Goal: Task Accomplishment & Management: Manage account settings

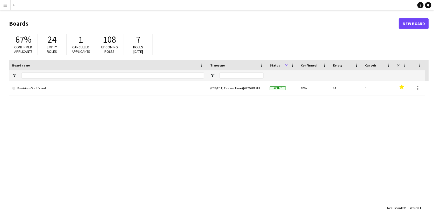
click at [4, 6] on app-icon "Menu" at bounding box center [5, 5] width 4 height 4
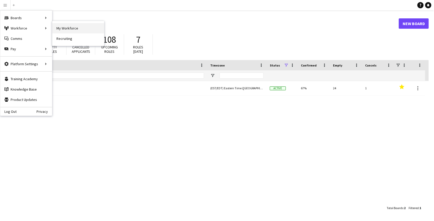
click at [55, 30] on link "My Workforce" at bounding box center [78, 28] width 52 height 10
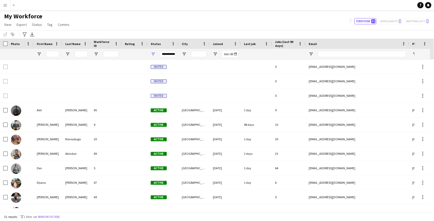
click at [3, 2] on button "Menu" at bounding box center [5, 5] width 10 height 10
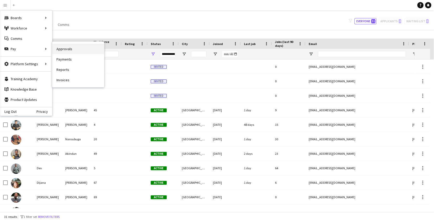
click at [71, 45] on link "Approvals" at bounding box center [78, 49] width 52 height 10
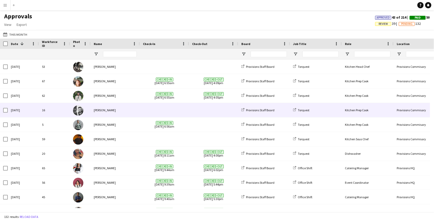
click at [125, 109] on div "[PERSON_NAME]" at bounding box center [115, 110] width 49 height 14
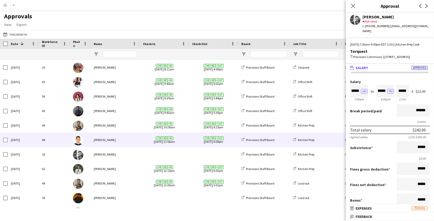
scroll to position [89, 0]
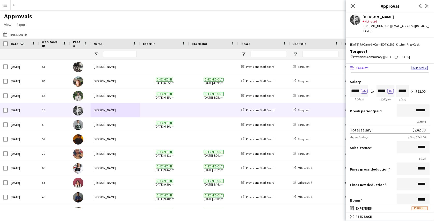
click at [3, 2] on button "Menu" at bounding box center [5, 5] width 10 height 10
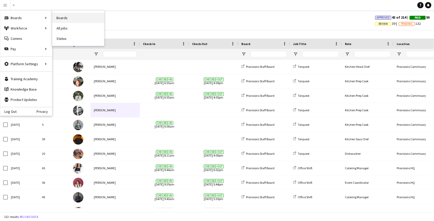
click at [57, 16] on link "Boards" at bounding box center [78, 18] width 52 height 10
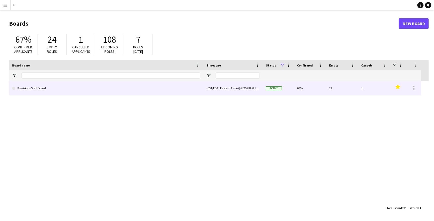
click at [52, 91] on link "Provisions Staff Board" at bounding box center [106, 88] width 188 height 15
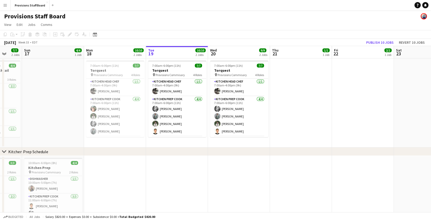
click at [2, 8] on button "Menu" at bounding box center [5, 5] width 10 height 10
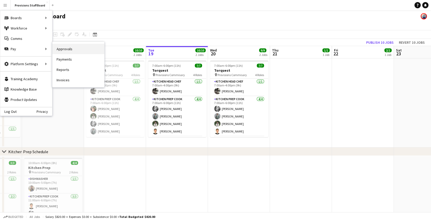
click at [65, 47] on link "Approvals" at bounding box center [78, 49] width 52 height 10
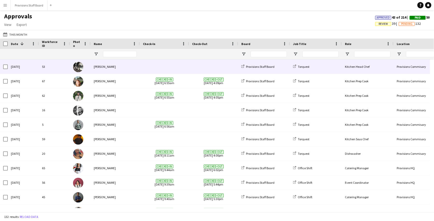
click at [130, 65] on div "[PERSON_NAME]" at bounding box center [115, 67] width 49 height 14
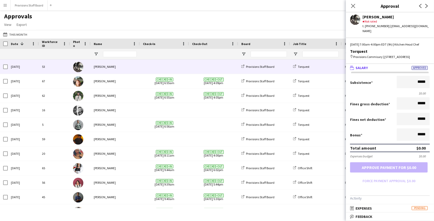
scroll to position [25, 0]
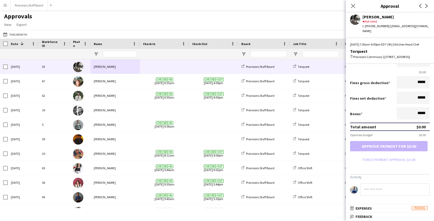
click at [127, 28] on div "Approvals View Customise view Customise filters Reset Filters Reset View Reset …" at bounding box center [217, 21] width 434 height 18
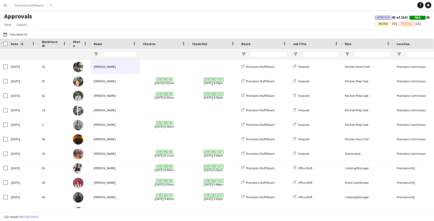
click at [6, 5] on app-icon "Menu" at bounding box center [5, 5] width 4 height 4
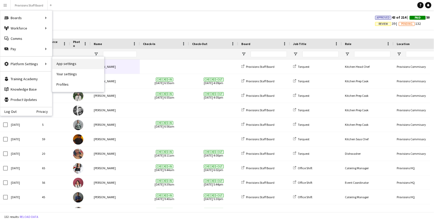
click at [61, 62] on link "App settings" at bounding box center [78, 64] width 52 height 10
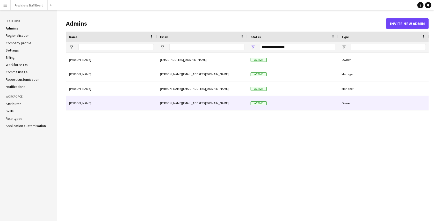
drag, startPoint x: 193, startPoint y: 103, endPoint x: 162, endPoint y: 104, distance: 31.9
click at [162, 104] on div "[PERSON_NAME][EMAIL_ADDRESS][DOMAIN_NAME]" at bounding box center [202, 103] width 91 height 14
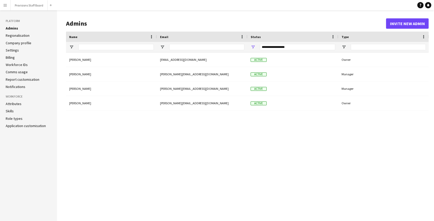
click at [8, 6] on button "Menu" at bounding box center [5, 5] width 10 height 10
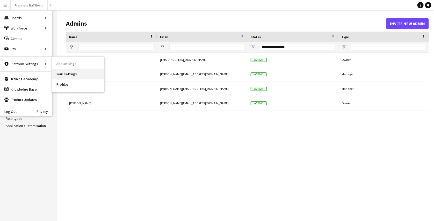
click at [59, 71] on link "Your settings" at bounding box center [78, 74] width 52 height 10
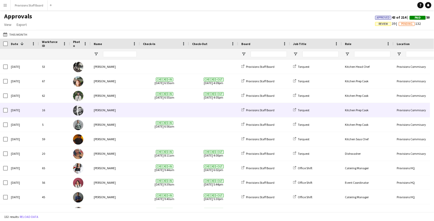
click at [142, 115] on div at bounding box center [164, 110] width 49 height 14
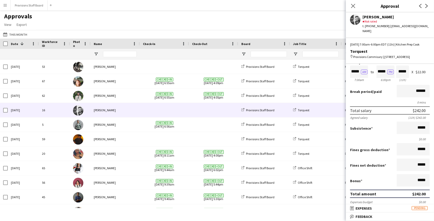
scroll to position [19, 0]
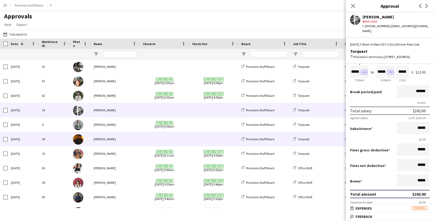
click at [185, 134] on span at bounding box center [164, 139] width 43 height 14
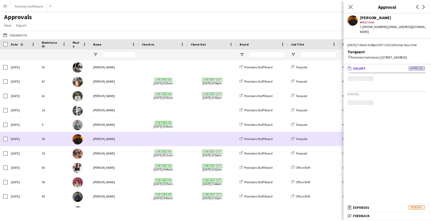
scroll to position [0, 0]
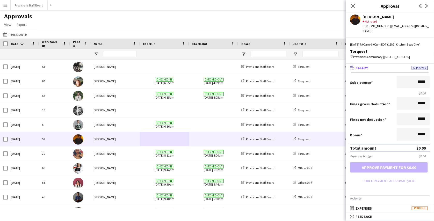
click at [2, 1] on button "Menu" at bounding box center [5, 5] width 10 height 10
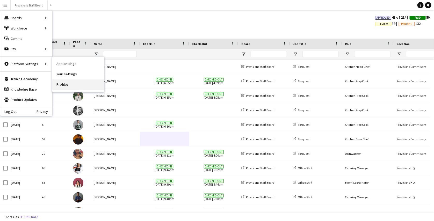
click at [60, 84] on link "Profiles" at bounding box center [78, 85] width 52 height 10
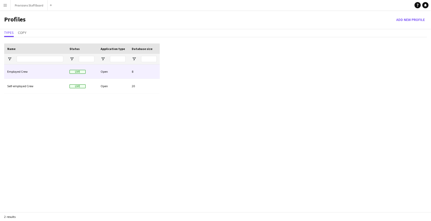
click at [53, 74] on div "Employed Crew" at bounding box center [35, 71] width 62 height 14
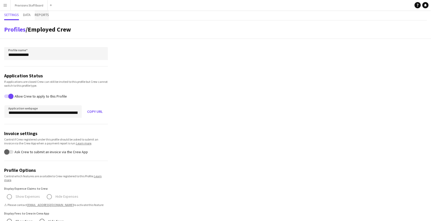
click at [45, 18] on span "Reports" at bounding box center [42, 15] width 14 height 10
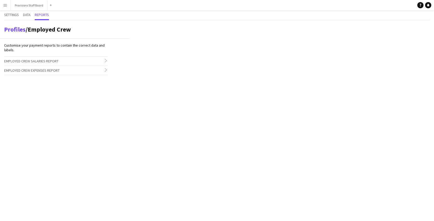
click at [90, 60] on h3 "Employed Crew Salaries Report chevron-right" at bounding box center [56, 61] width 104 height 9
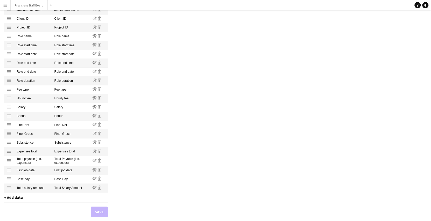
scroll to position [306, 0]
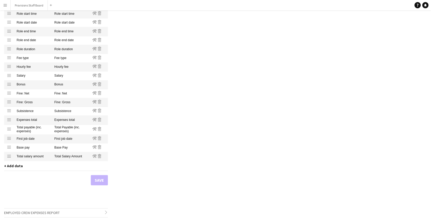
click at [19, 167] on span "+ Add data" at bounding box center [13, 166] width 19 height 5
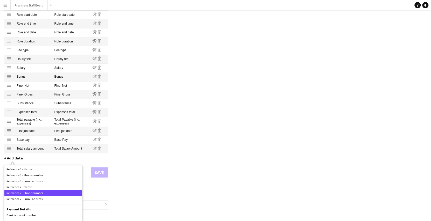
scroll to position [435, 0]
